Goal: Task Accomplishment & Management: Manage account settings

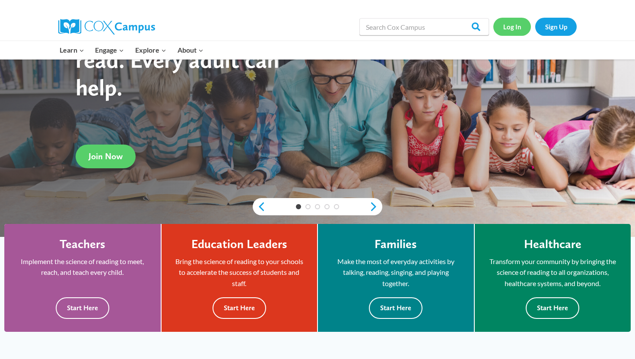
click at [519, 23] on link "Log In" at bounding box center [512, 27] width 38 height 18
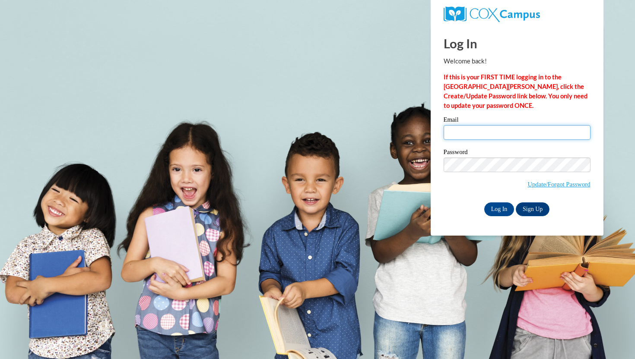
click at [459, 129] on input "Email" at bounding box center [516, 132] width 147 height 15
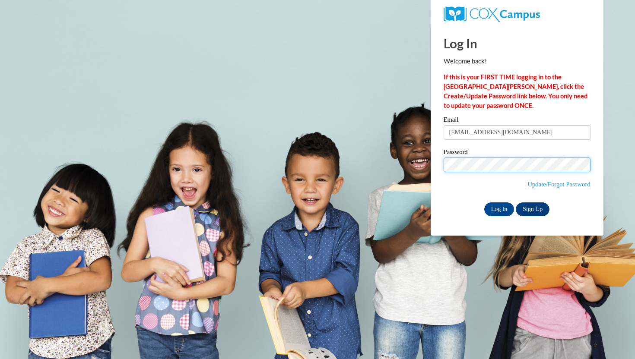
type input "gesapuppo@crimson.ua.edu"
click at [503, 206] on input "Log In" at bounding box center [499, 209] width 30 height 14
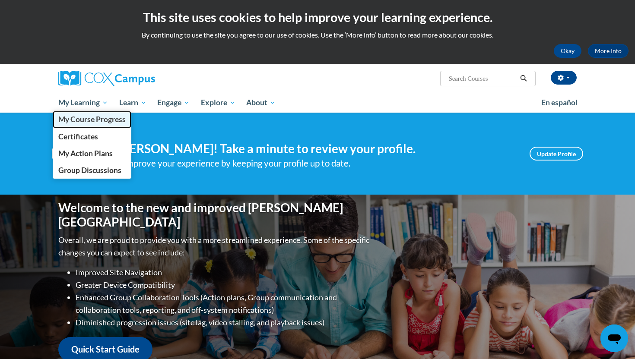
click at [91, 117] on span "My Course Progress" at bounding box center [91, 119] width 67 height 9
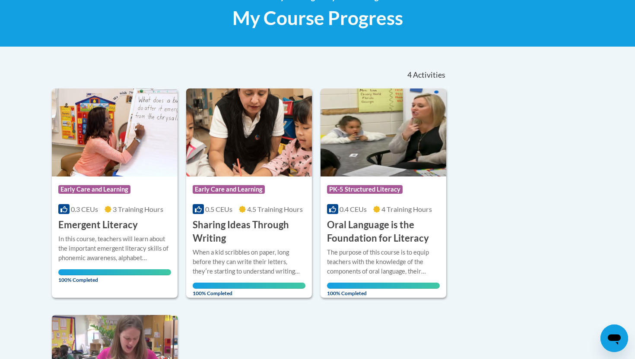
scroll to position [129, 0]
